Goal: Information Seeking & Learning: Compare options

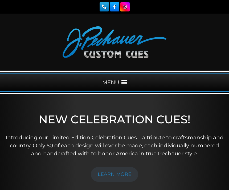
click at [22, 50] on div at bounding box center [114, 42] width 229 height 57
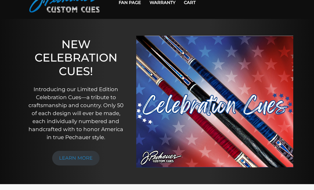
scroll to position [34, 0]
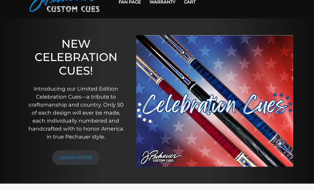
click at [201, 104] on img at bounding box center [214, 101] width 157 height 132
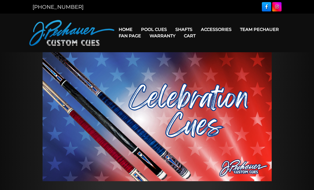
click at [235, 30] on link "Team Pechauer" at bounding box center [258, 30] width 47 height 14
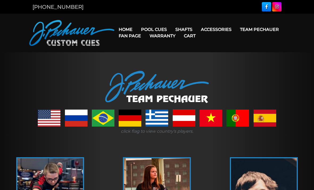
click at [235, 29] on link "Team Pechauer" at bounding box center [258, 30] width 47 height 14
click at [69, 38] on img at bounding box center [71, 33] width 85 height 26
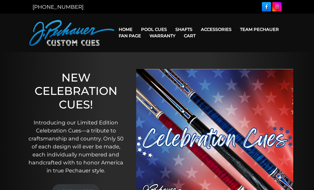
click at [150, 48] on link "JP Series (T) – NEW" at bounding box center [169, 44] width 65 height 7
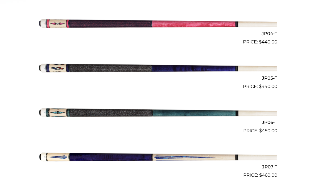
scroll to position [303, 0]
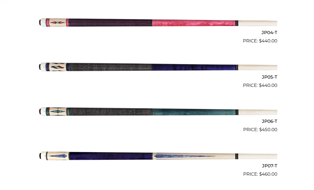
click at [110, 66] on img at bounding box center [157, 67] width 240 height 40
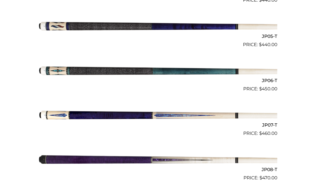
scroll to position [344, 0]
click at [87, 112] on img at bounding box center [157, 114] width 240 height 40
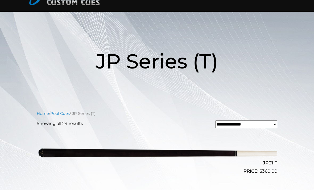
scroll to position [0, 0]
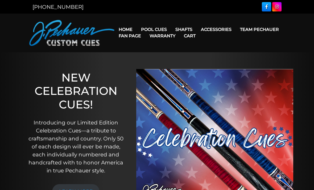
click at [235, 30] on link "Team Pechauer" at bounding box center [258, 30] width 47 height 14
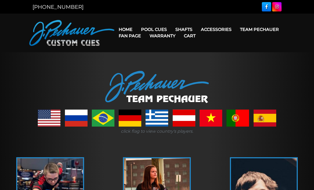
click at [149, 56] on link "Pro Series (R) – NEW" at bounding box center [169, 51] width 65 height 7
click at [235, 29] on link "Team Pechauer" at bounding box center [258, 30] width 47 height 14
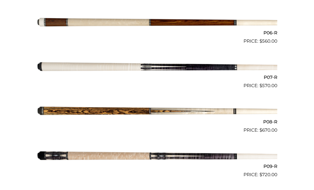
scroll to position [391, 0]
click at [81, 63] on img at bounding box center [157, 67] width 240 height 40
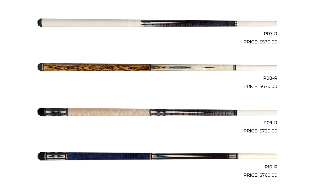
scroll to position [427, 0]
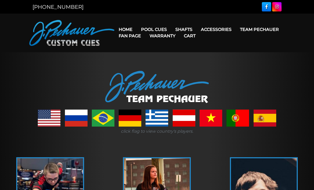
click at [235, 29] on link "Team Pechauer" at bounding box center [258, 30] width 47 height 14
click at [156, 28] on link "Pool Cues" at bounding box center [154, 30] width 34 height 14
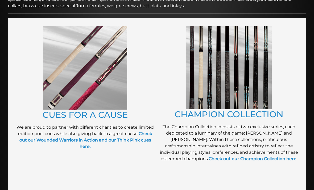
scroll to position [109, 0]
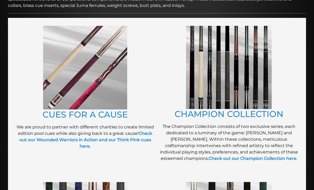
click at [210, 157] on link "Check out our Champion Collection here" at bounding box center [252, 157] width 88 height 5
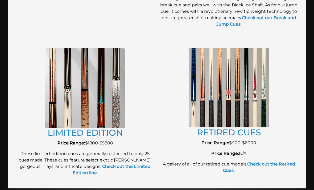
scroll to position [569, 0]
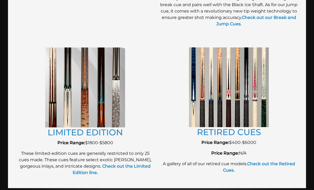
click at [233, 172] on strong "Check out the Retired Cues." at bounding box center [259, 166] width 72 height 11
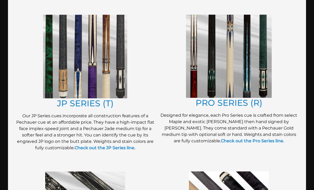
scroll to position [275, 0]
click at [84, 74] on img at bounding box center [85, 56] width 84 height 83
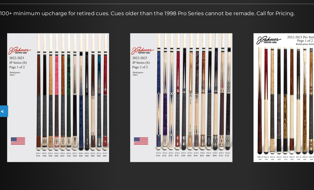
scroll to position [83, 0]
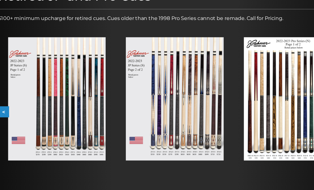
click at [66, 101] on img at bounding box center [57, 83] width 82 height 104
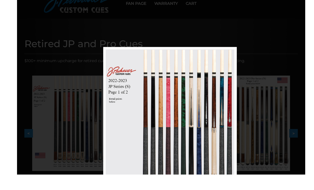
scroll to position [82, 10]
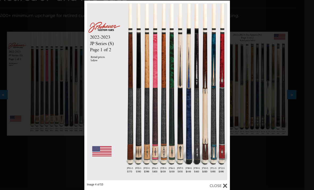
click at [221, 93] on link at bounding box center [196, 92] width 65 height 182
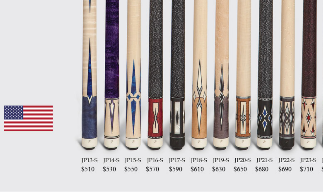
scroll to position [193, 2]
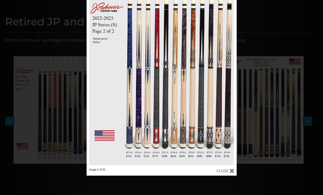
click at [232, 172] on div at bounding box center [226, 171] width 18 height 6
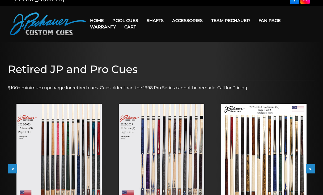
scroll to position [0, 0]
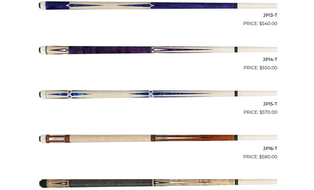
scroll to position [722, 0]
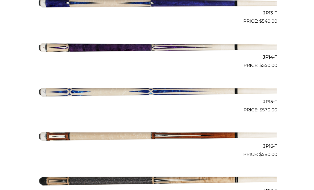
click at [100, 132] on img at bounding box center [157, 135] width 240 height 40
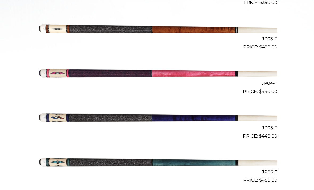
scroll to position [249, 0]
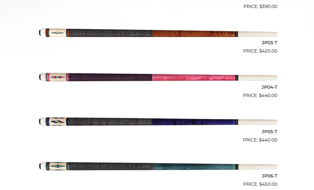
click at [86, 119] on img at bounding box center [157, 121] width 240 height 40
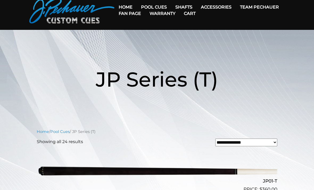
scroll to position [0, 0]
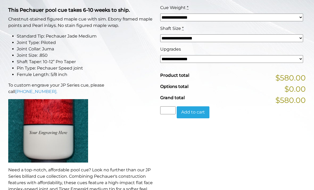
scroll to position [149, 0]
